Goal: Browse casually

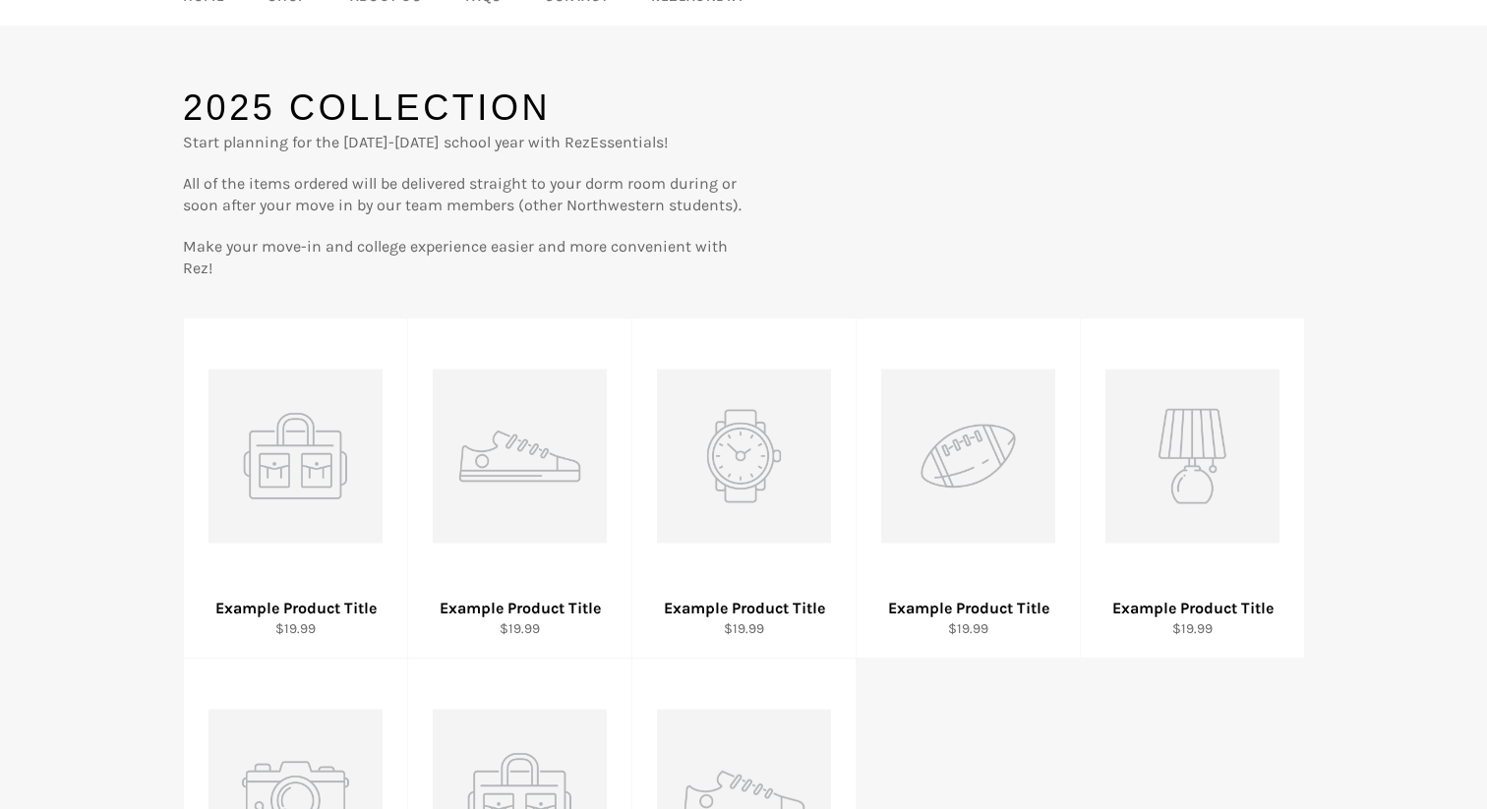
scroll to position [308, 0]
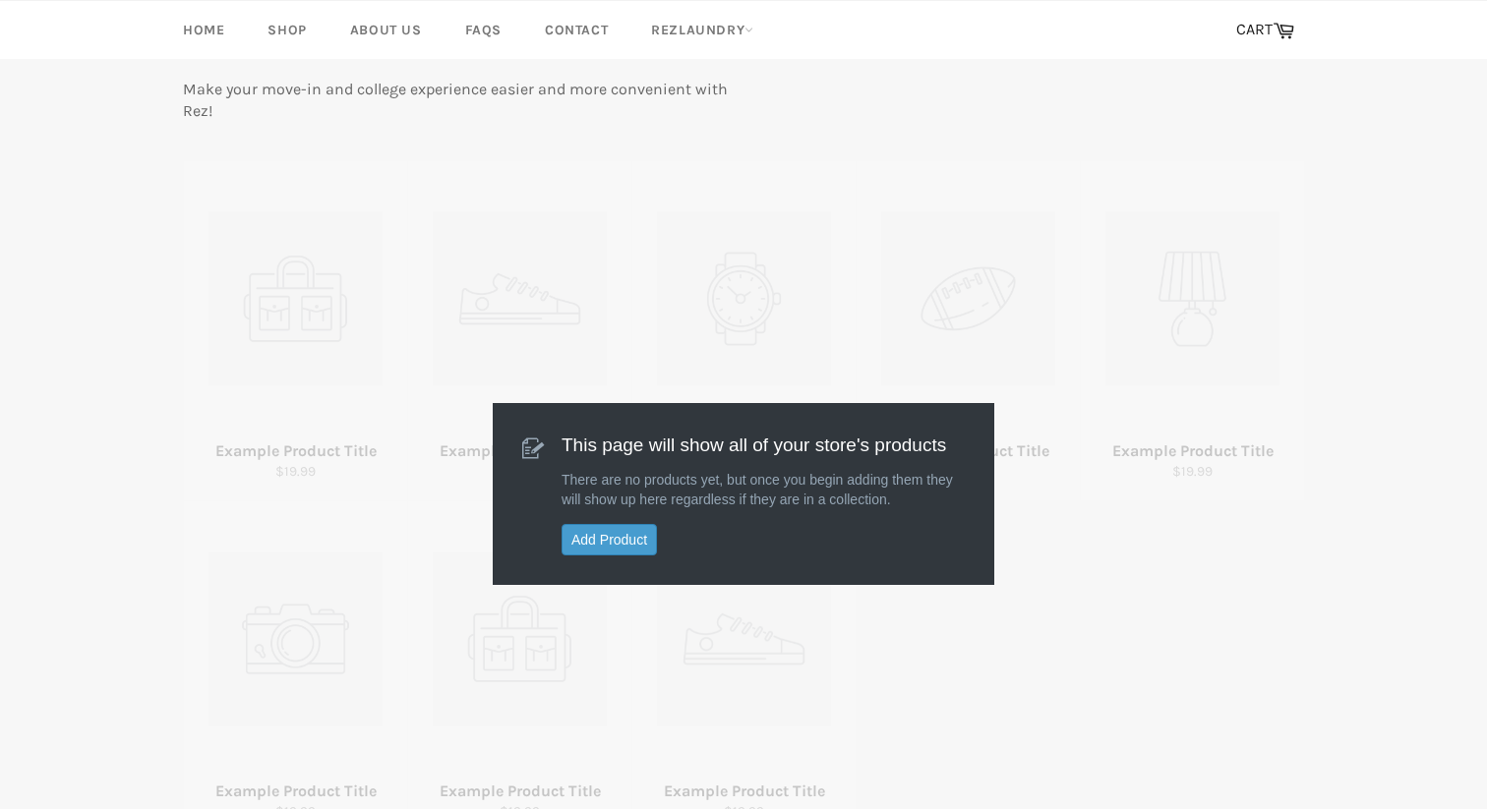
click at [670, 508] on p "There are no products yet, but once you begin adding them they will show up her…" at bounding box center [762, 489] width 403 height 39
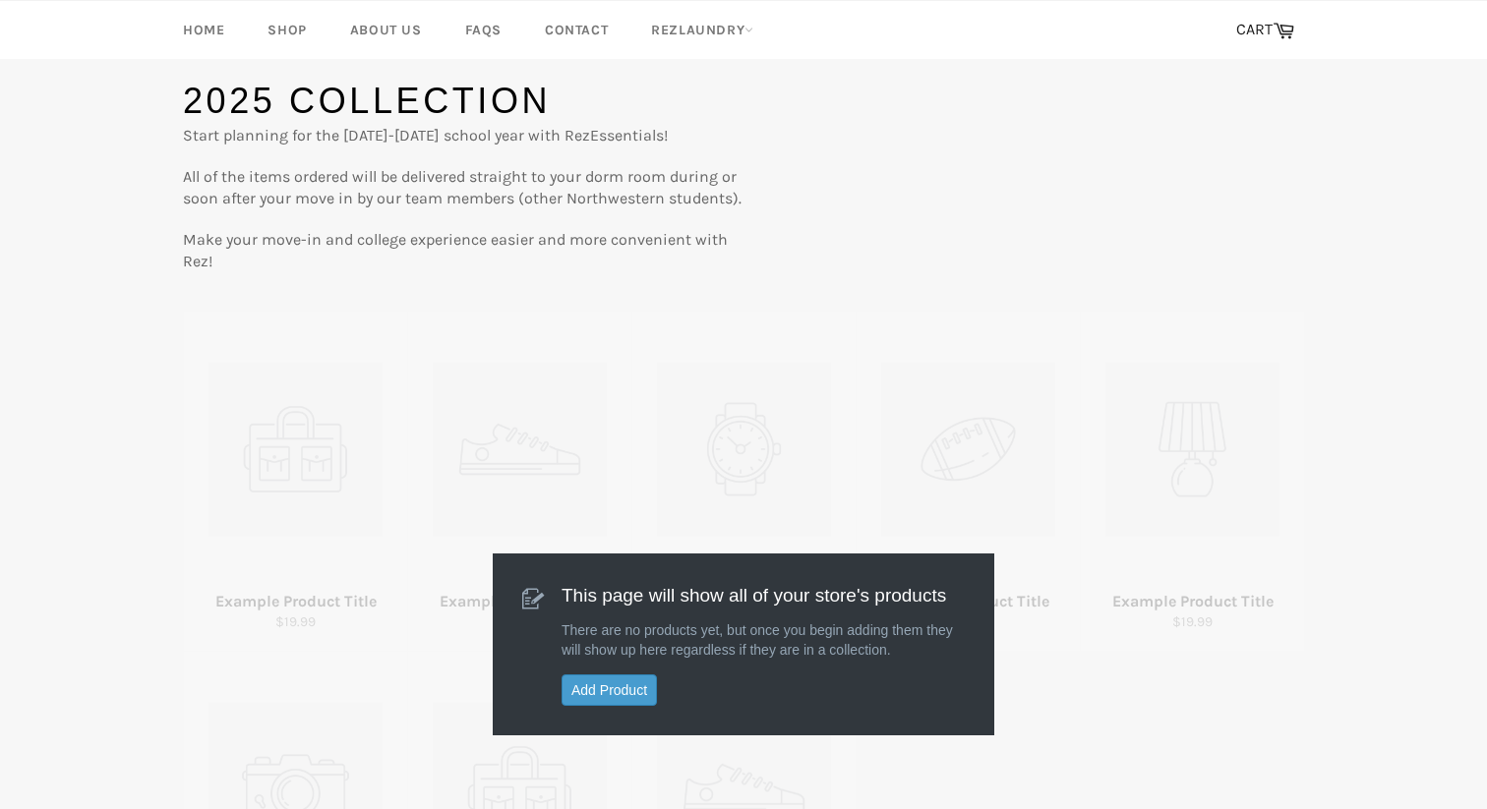
scroll to position [0, 0]
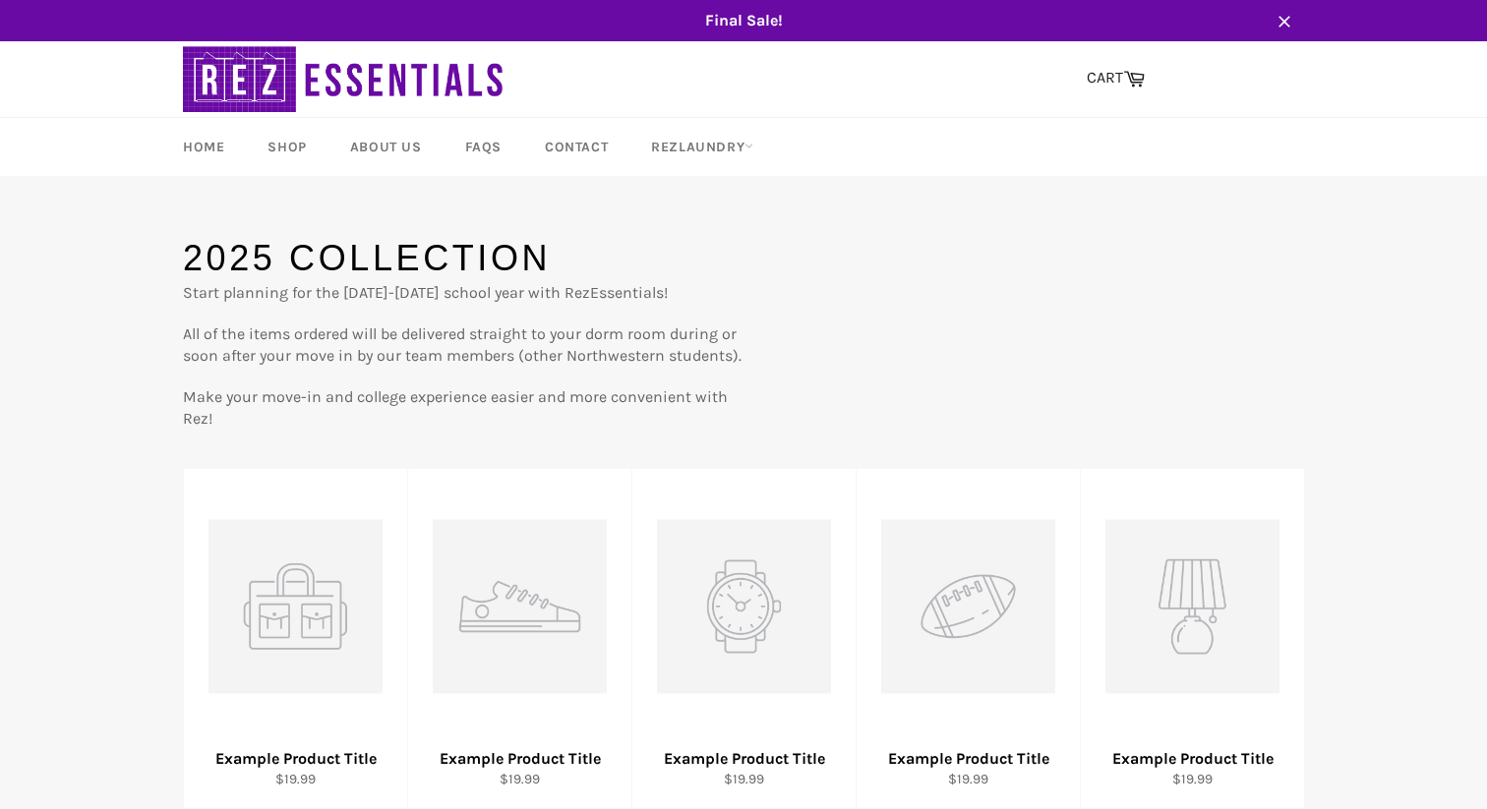
click at [973, 216] on div "Final Sale! Close Site navigation Search CART Cart Menu" at bounding box center [743, 754] width 1487 height 1508
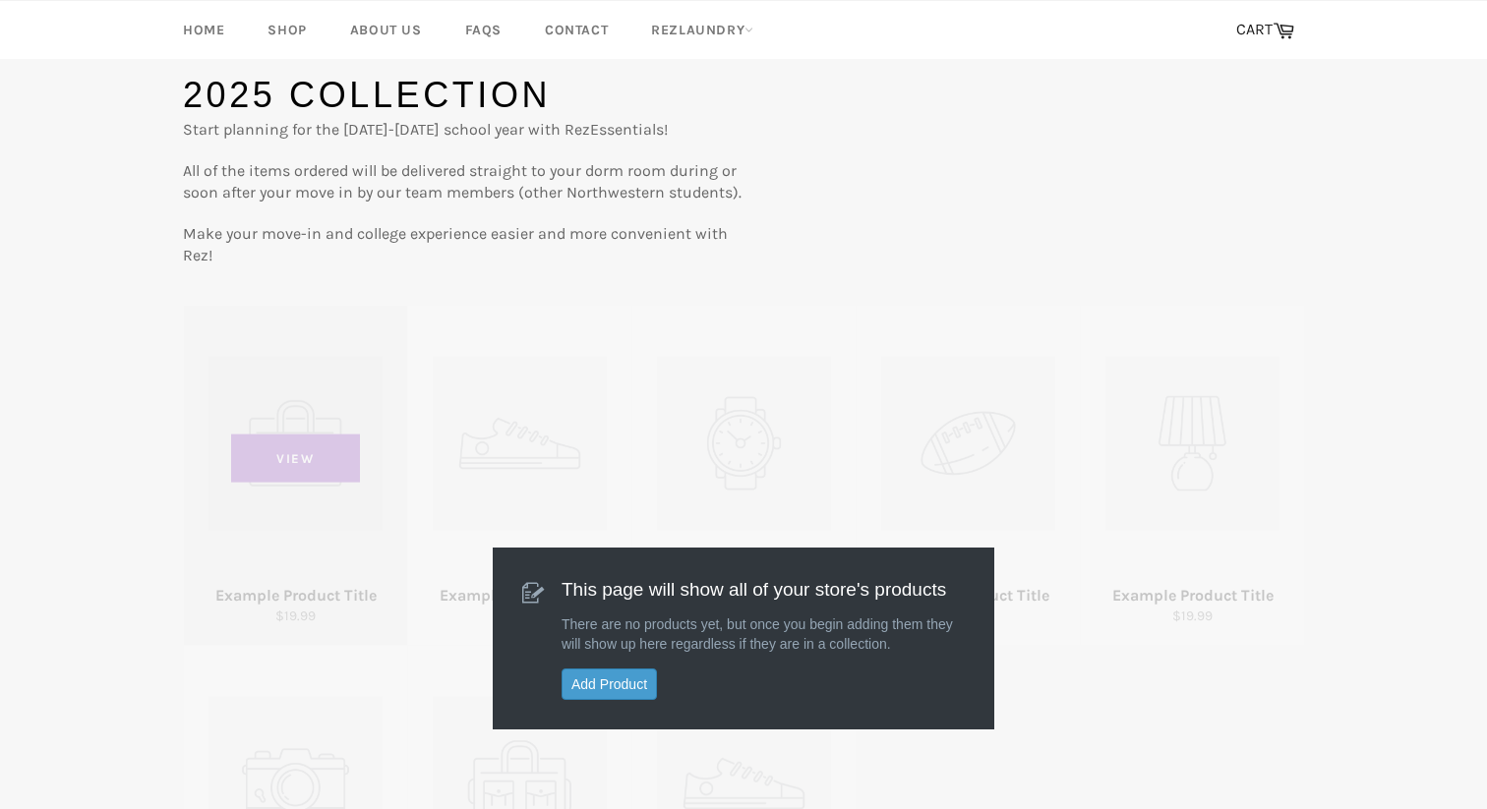
scroll to position [304, 0]
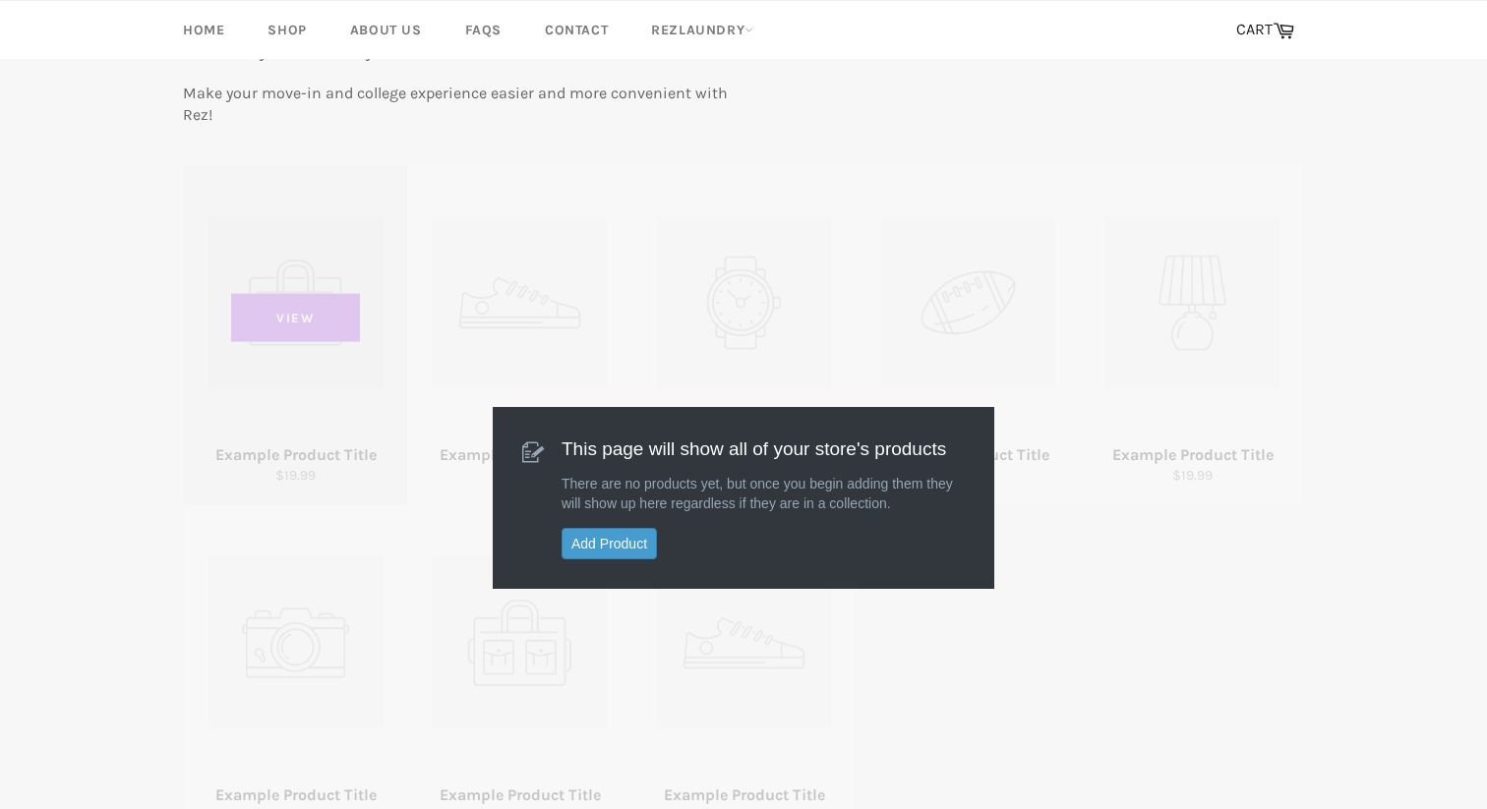
click at [310, 330] on span "View" at bounding box center [296, 317] width 130 height 49
